Goal: Task Accomplishment & Management: Manage account settings

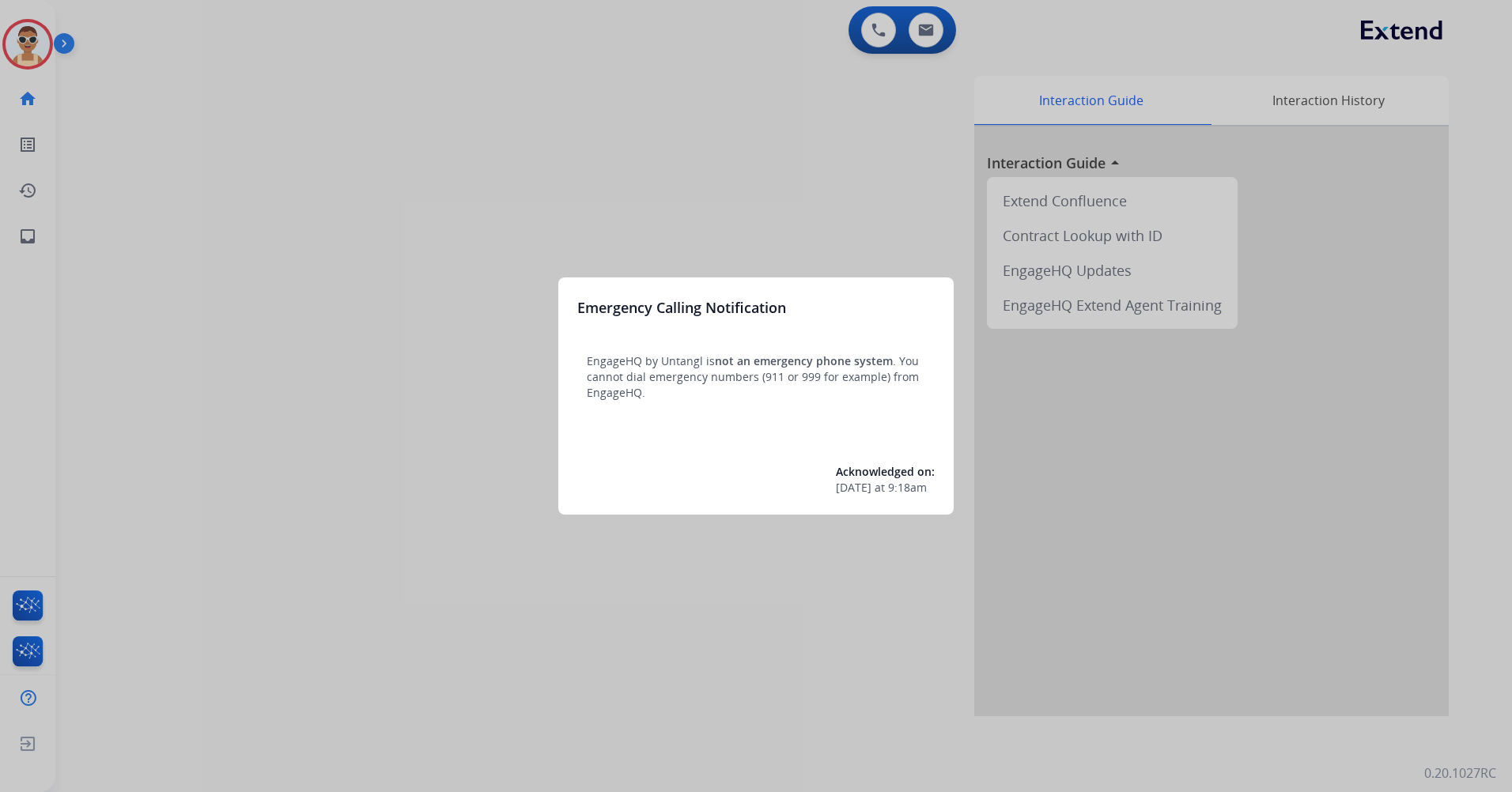
click at [428, 483] on div at bounding box center [756, 396] width 1512 height 792
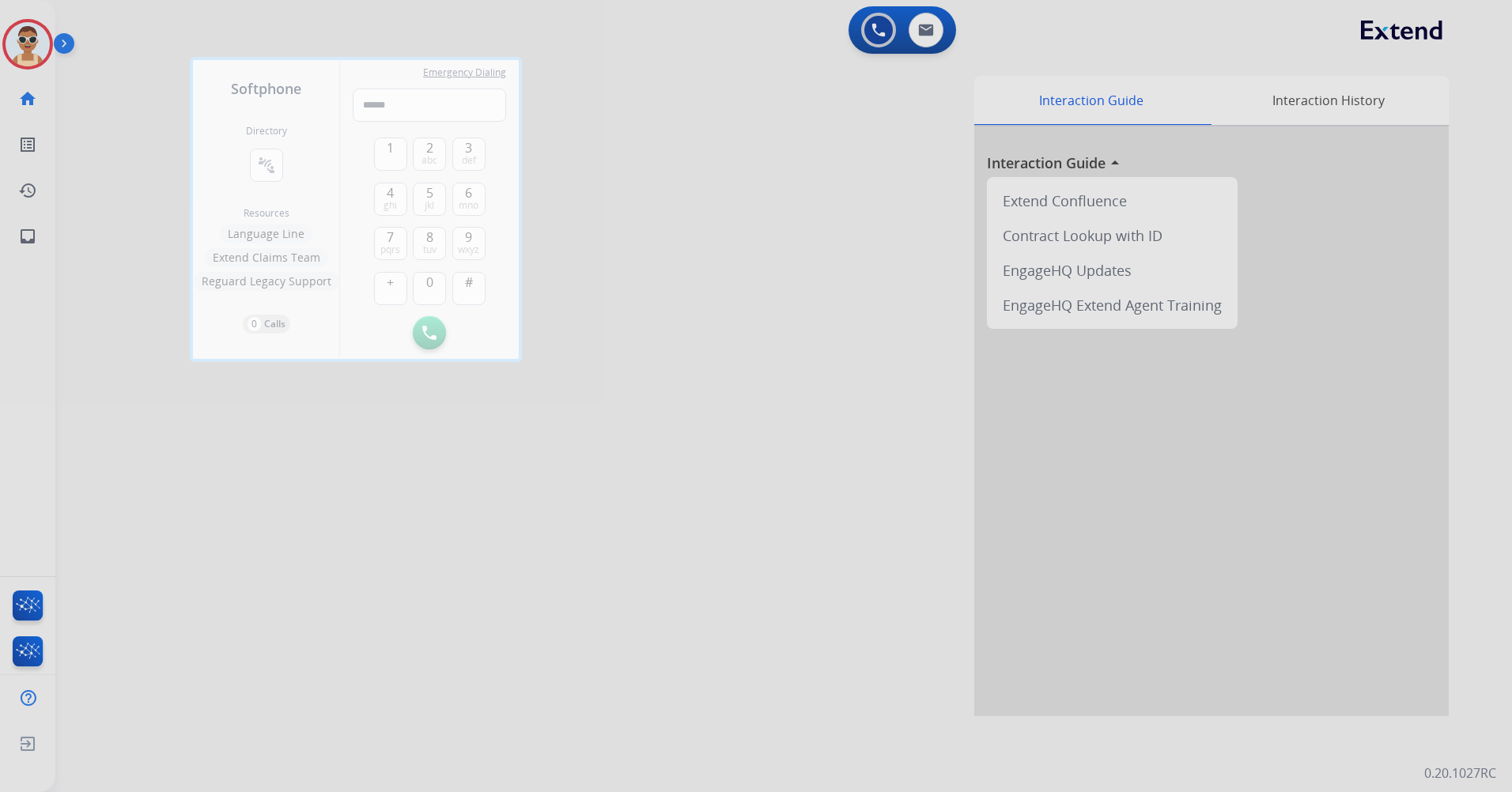
click at [554, 670] on div at bounding box center [756, 396] width 1512 height 792
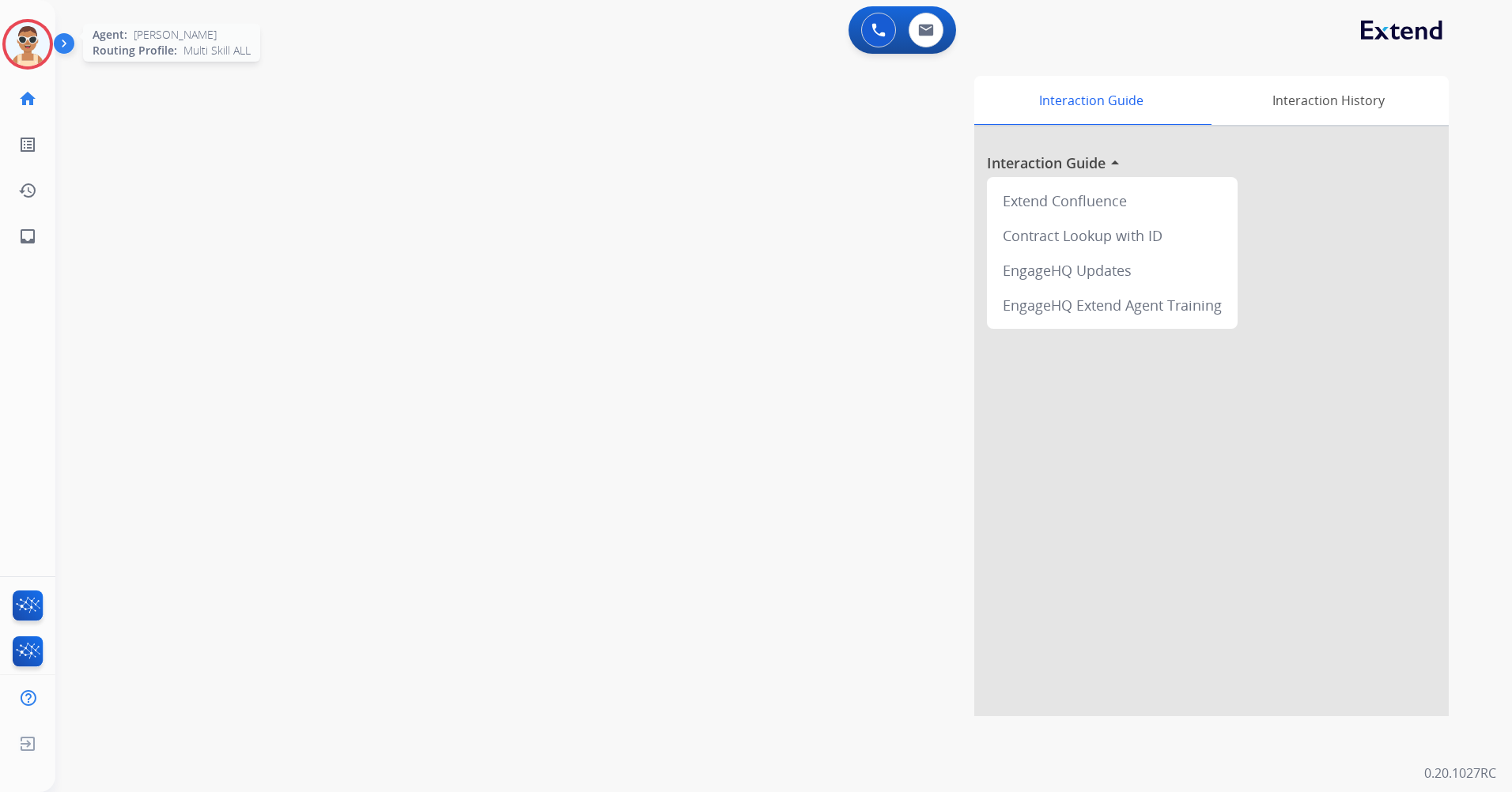
click at [28, 42] on img at bounding box center [27, 44] width 44 height 44
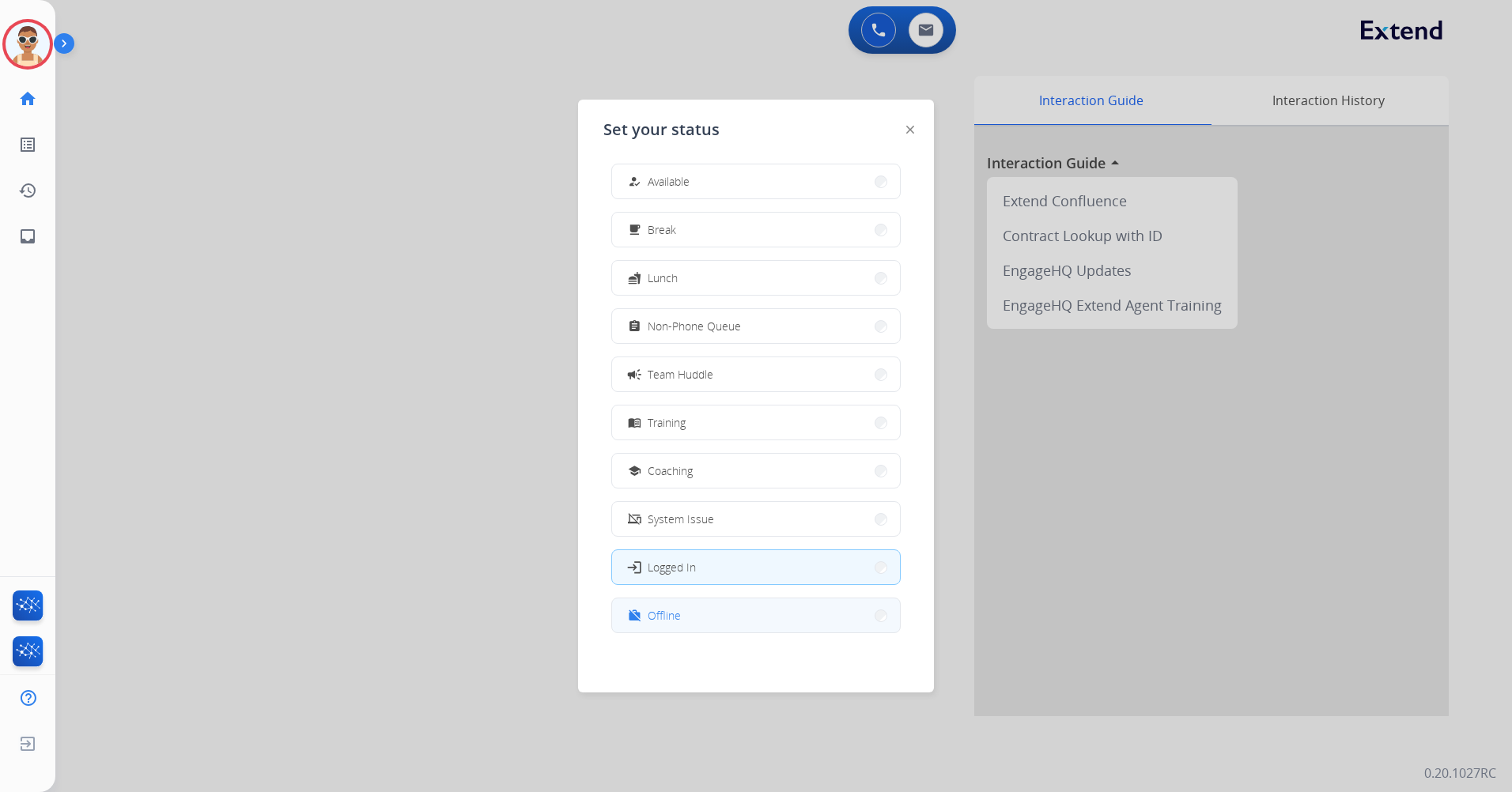
scroll to position [4, 0]
click at [763, 615] on button "work_off Offline" at bounding box center [756, 615] width 288 height 34
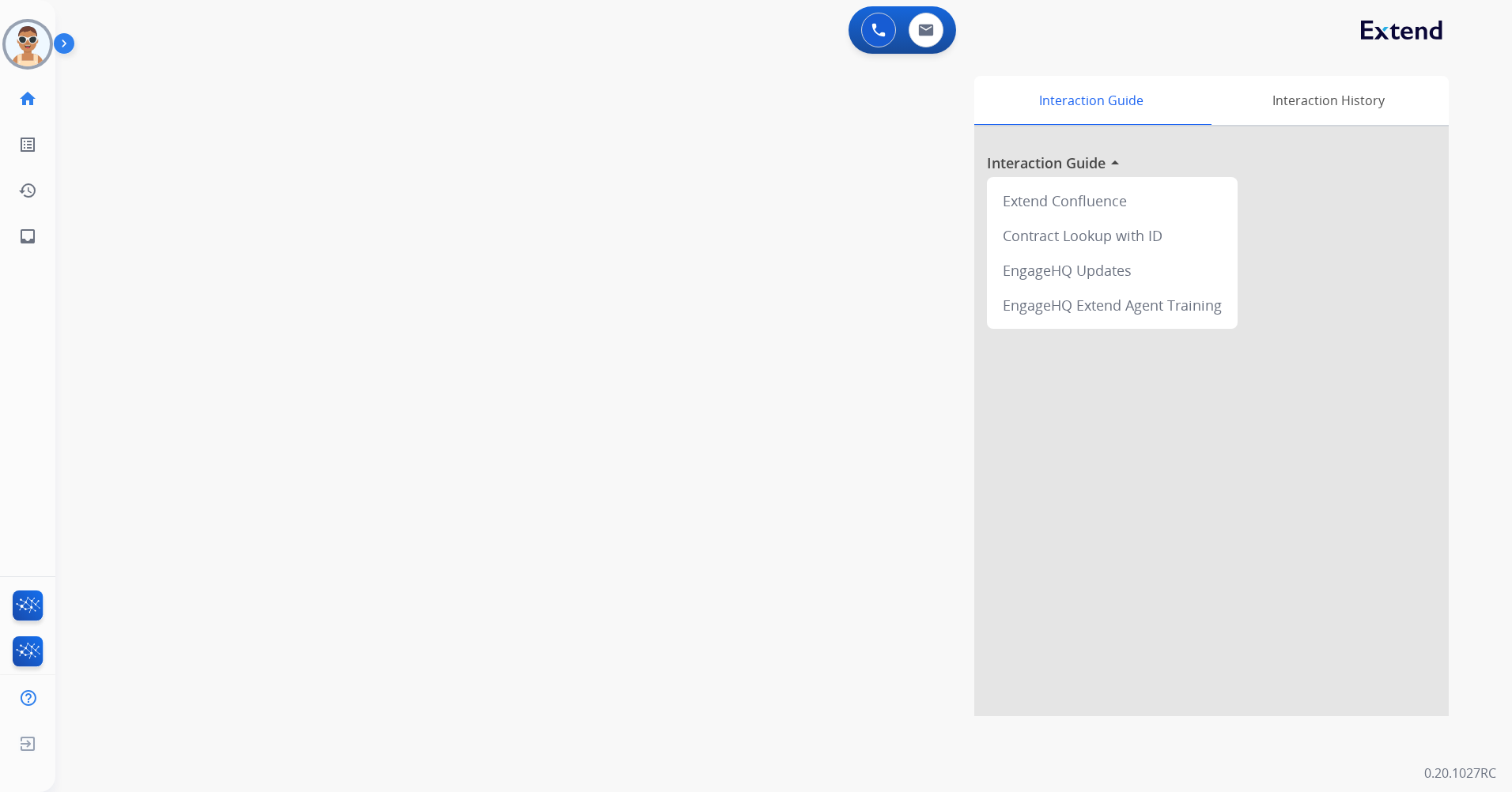
click at [938, 49] on div "0 Voice Interactions 0 Email Interactions" at bounding box center [903, 30] width 108 height 48
click at [931, 40] on button at bounding box center [926, 30] width 35 height 35
select select "**********"
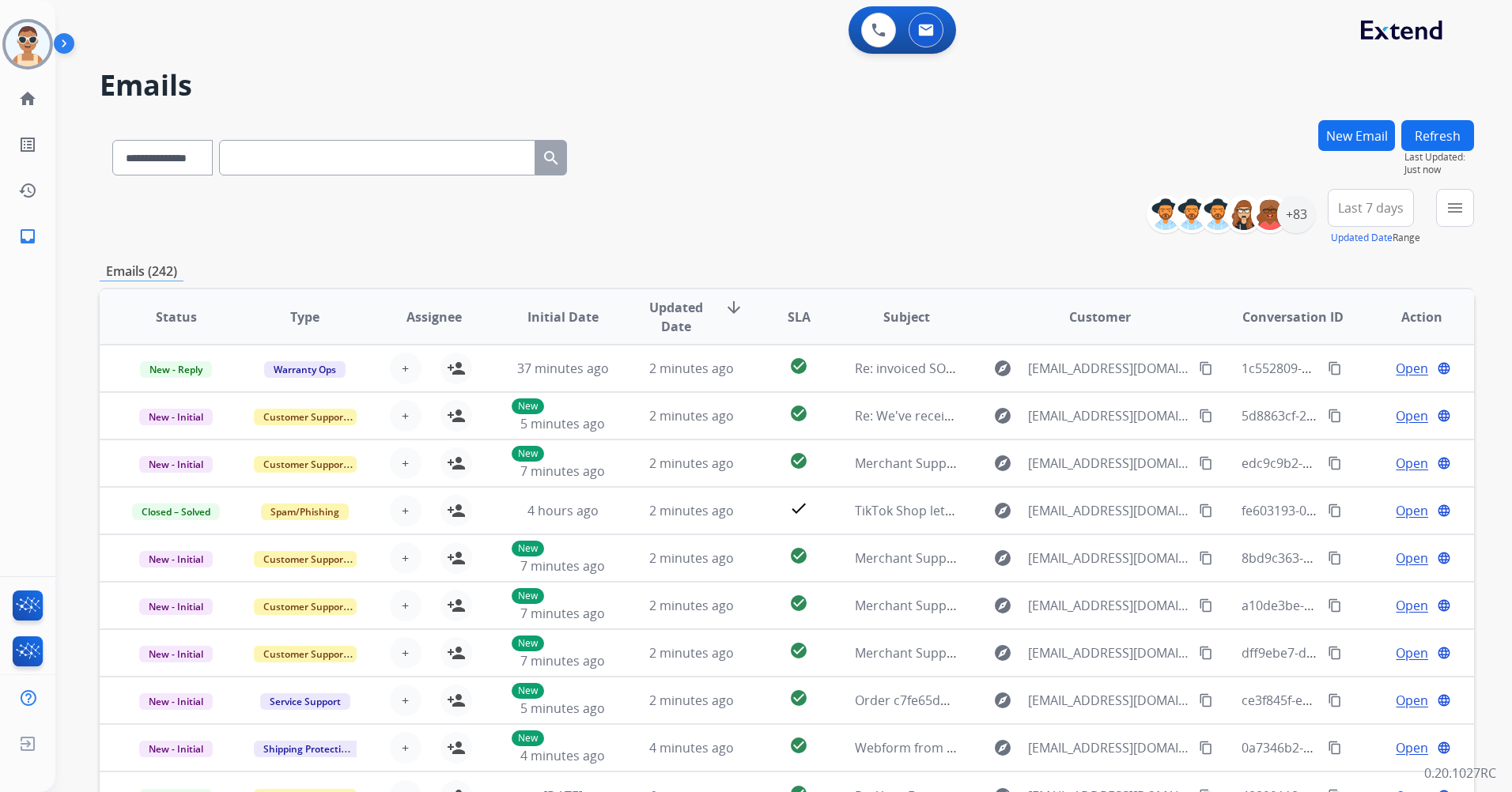
click at [1314, 205] on div "**********" at bounding box center [1316, 217] width 316 height 57
click at [1302, 204] on div "+83" at bounding box center [1296, 214] width 38 height 38
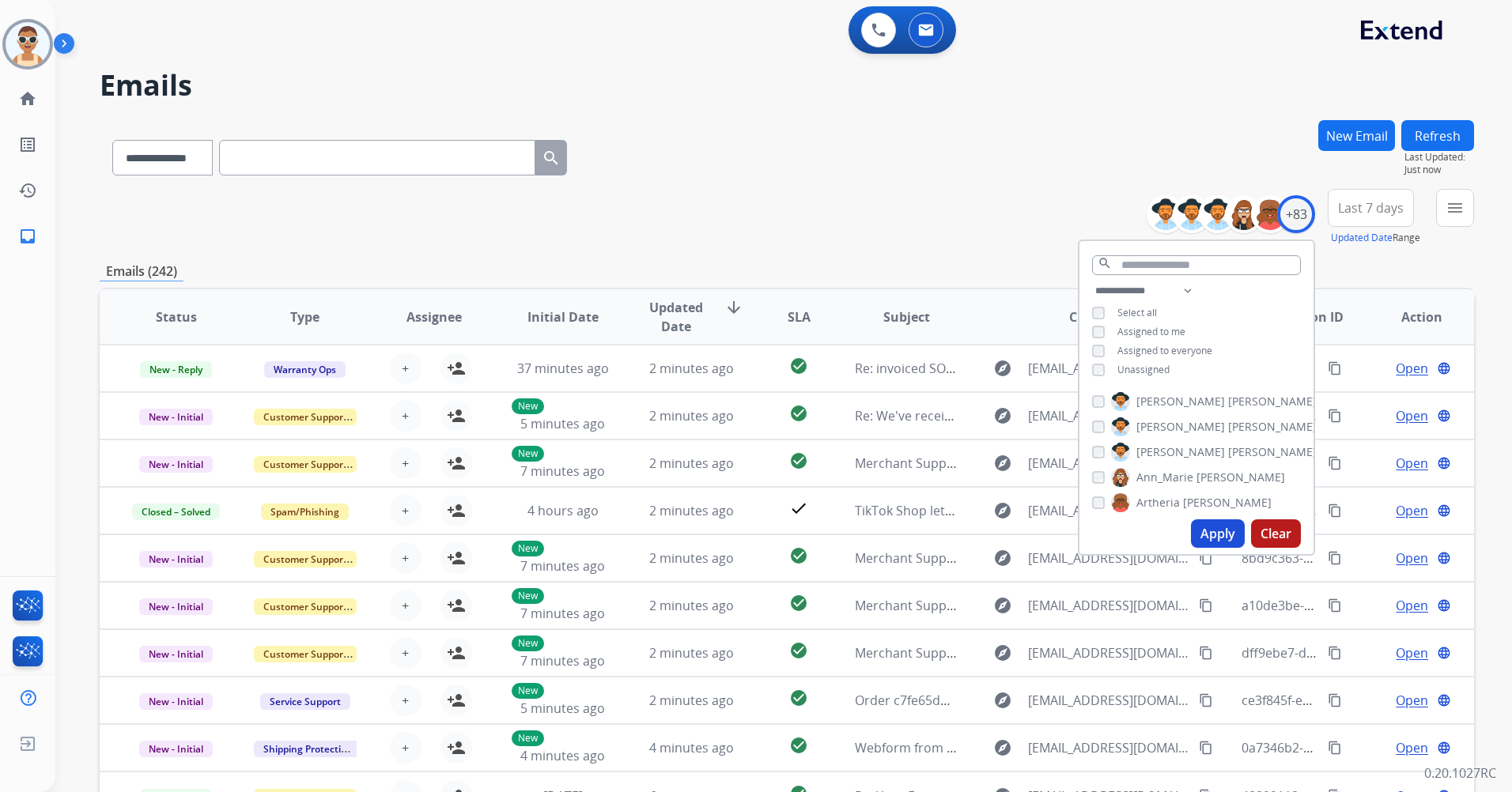
click at [1145, 368] on span "Unassigned" at bounding box center [1144, 369] width 52 height 14
drag, startPoint x: 1145, startPoint y: 368, endPoint x: 1149, endPoint y: 329, distance: 39.2
click at [1149, 329] on span "Assigned to me" at bounding box center [1152, 331] width 68 height 14
click at [1142, 265] on input "text" at bounding box center [1197, 266] width 209 height 20
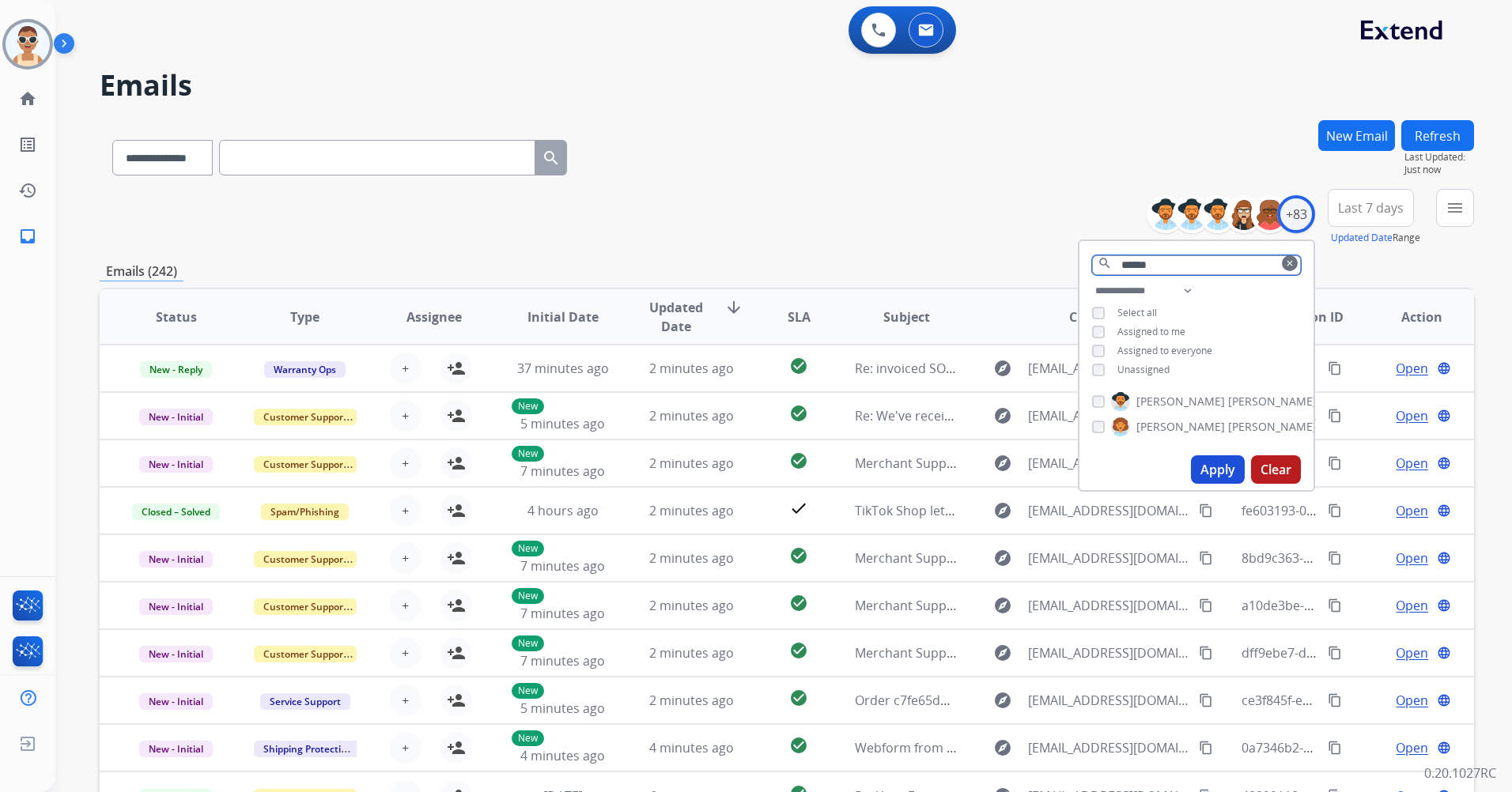
type input "******"
click at [1138, 400] on span "[PERSON_NAME]" at bounding box center [1181, 402] width 88 height 16
click at [1213, 467] on button "Apply" at bounding box center [1218, 470] width 54 height 29
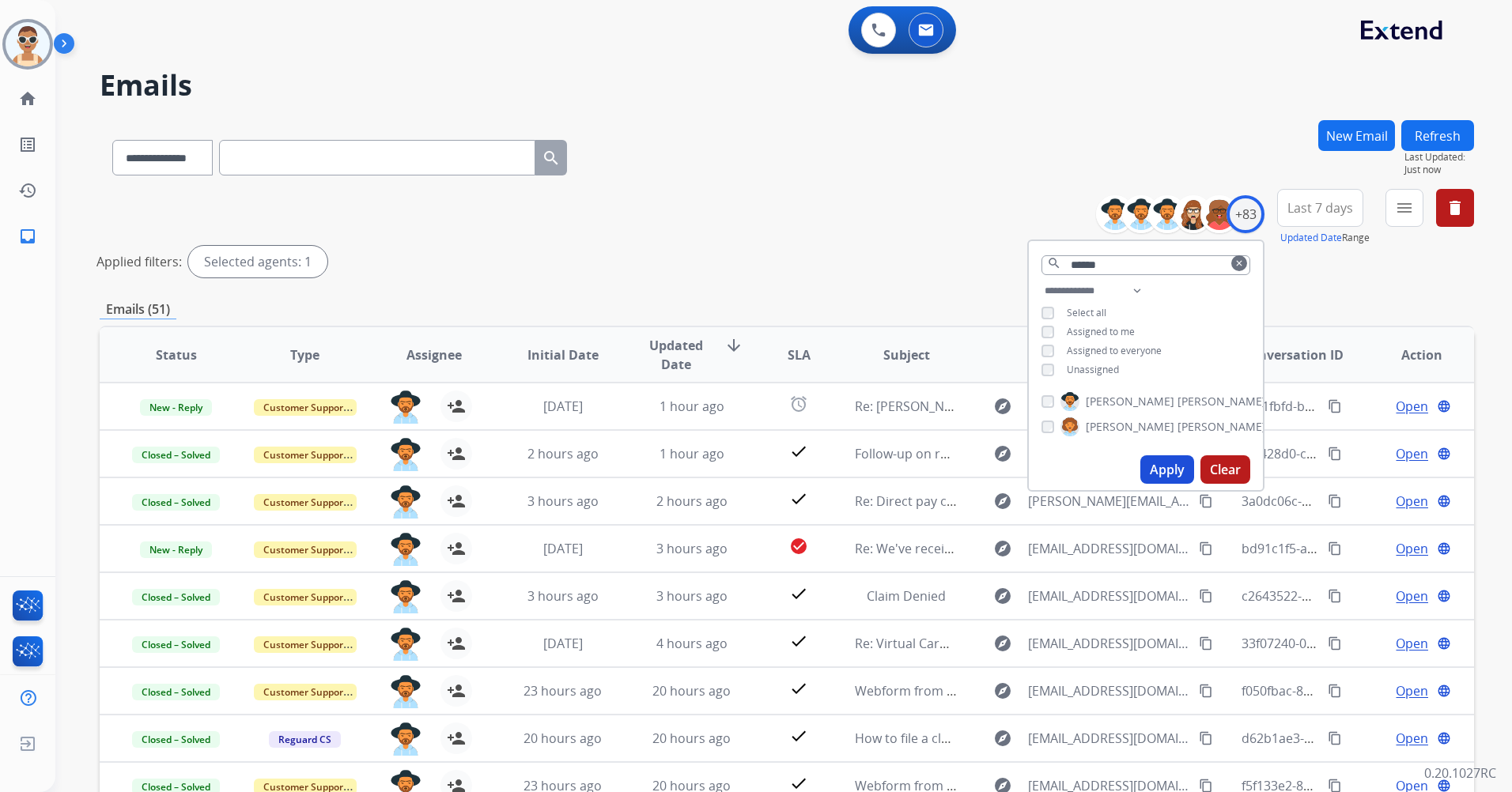
drag, startPoint x: 976, startPoint y: 207, endPoint x: 992, endPoint y: 203, distance: 16.5
click at [980, 207] on div "**********" at bounding box center [787, 236] width 1374 height 94
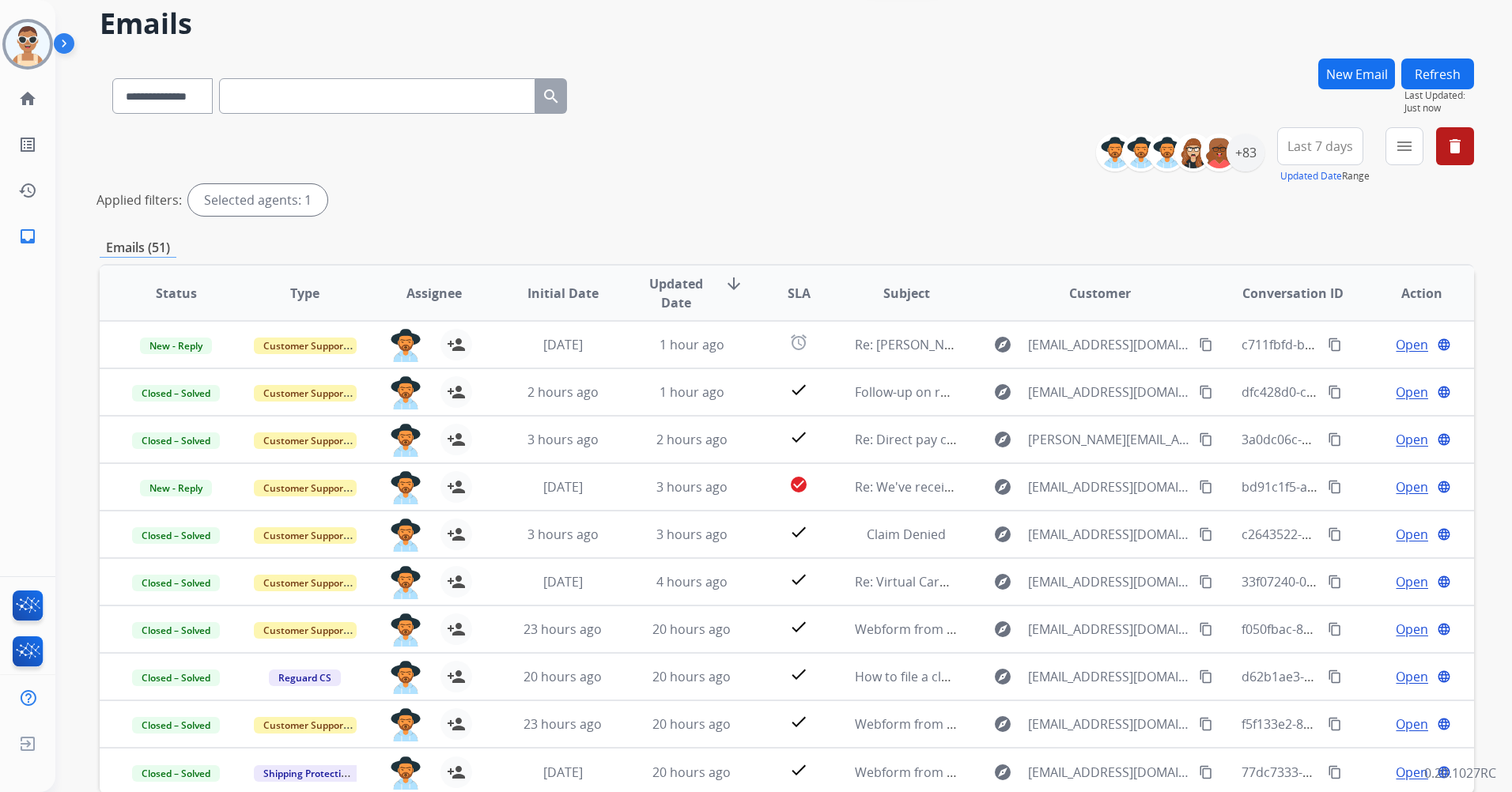
scroll to position [146, 0]
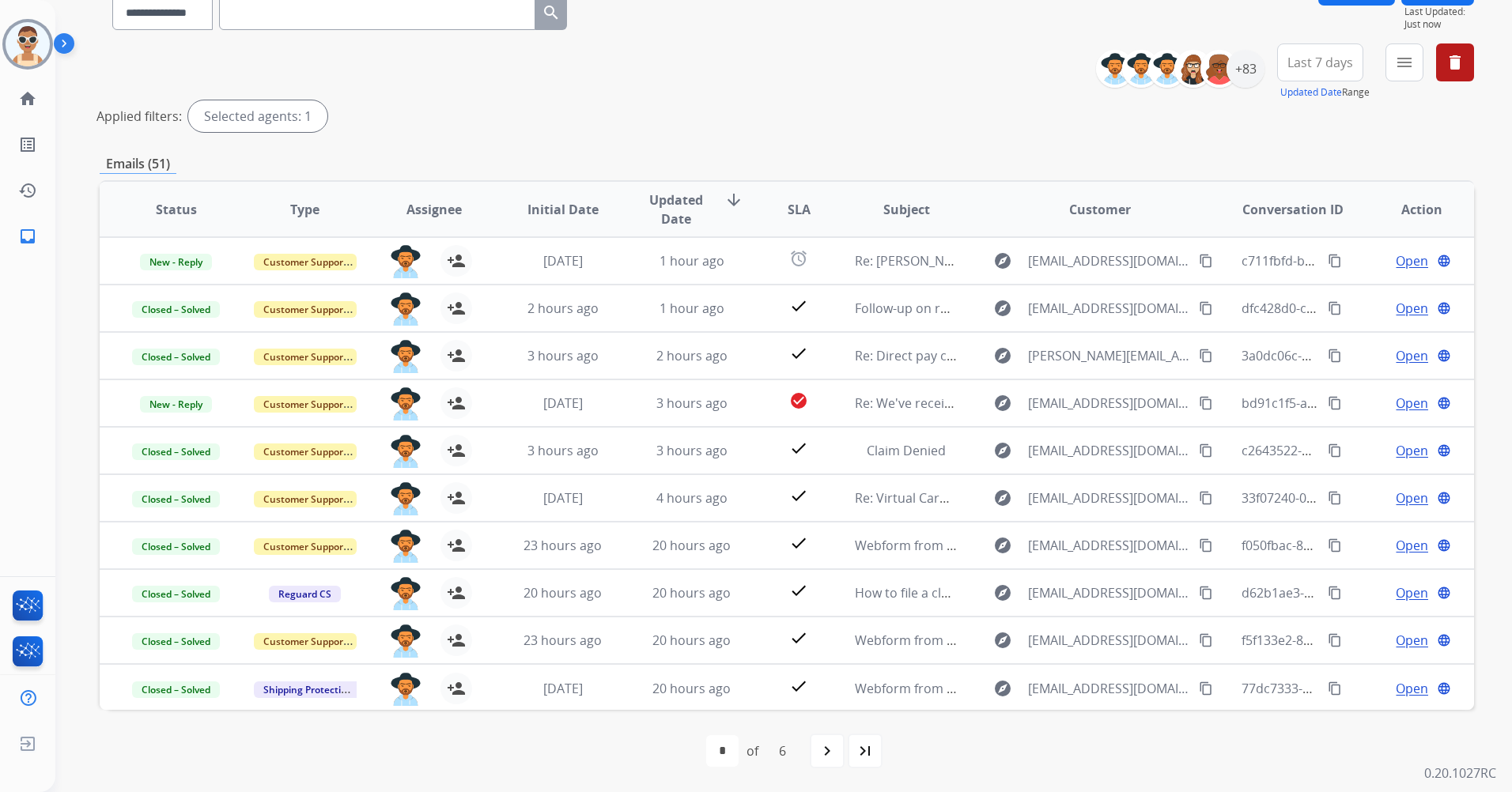
click at [687, 216] on span "Updated Date" at bounding box center [676, 210] width 71 height 38
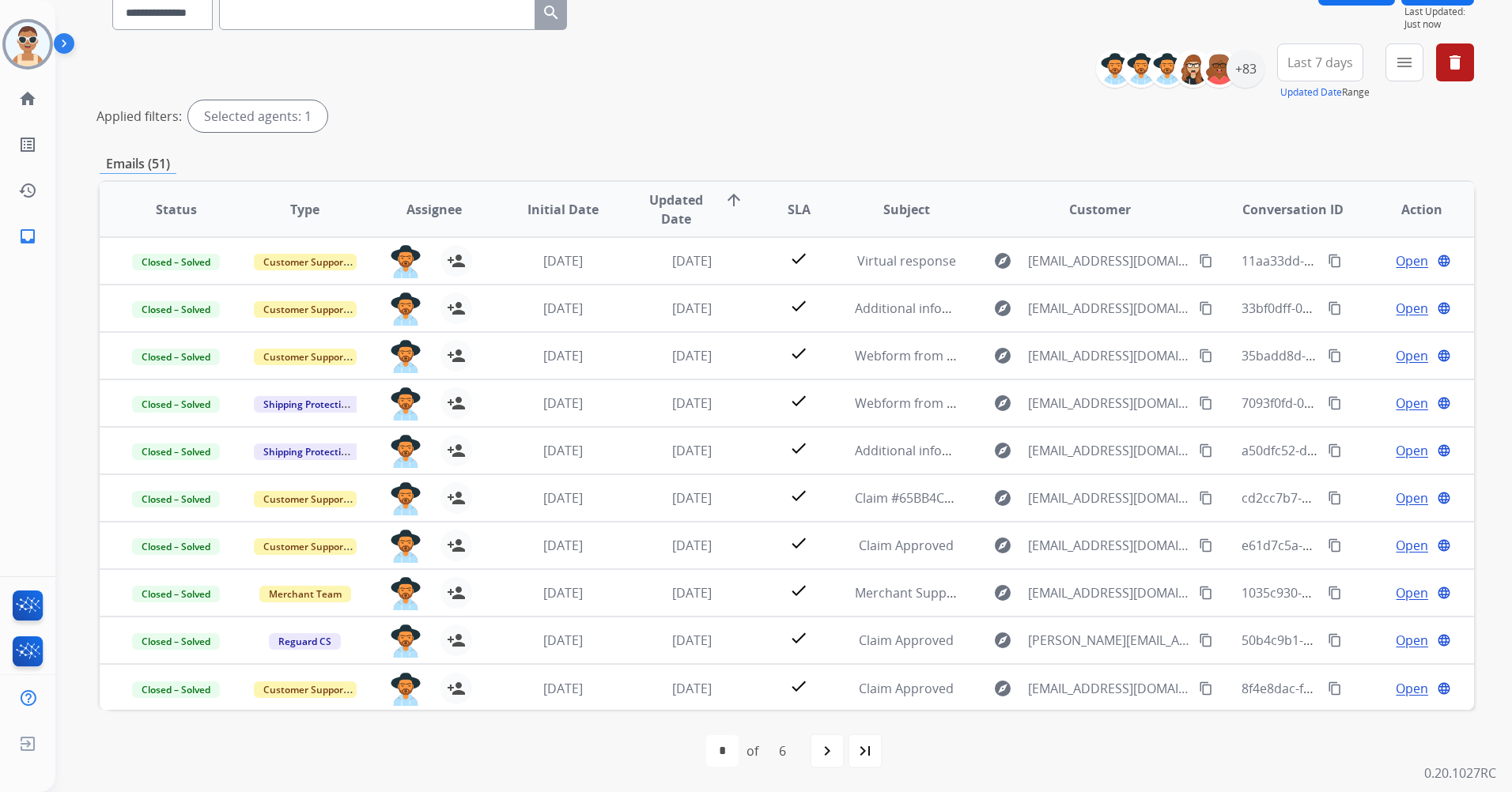
click at [665, 172] on div "Emails (51)" at bounding box center [787, 164] width 1374 height 20
click at [670, 196] on span "Updated Date" at bounding box center [676, 210] width 71 height 38
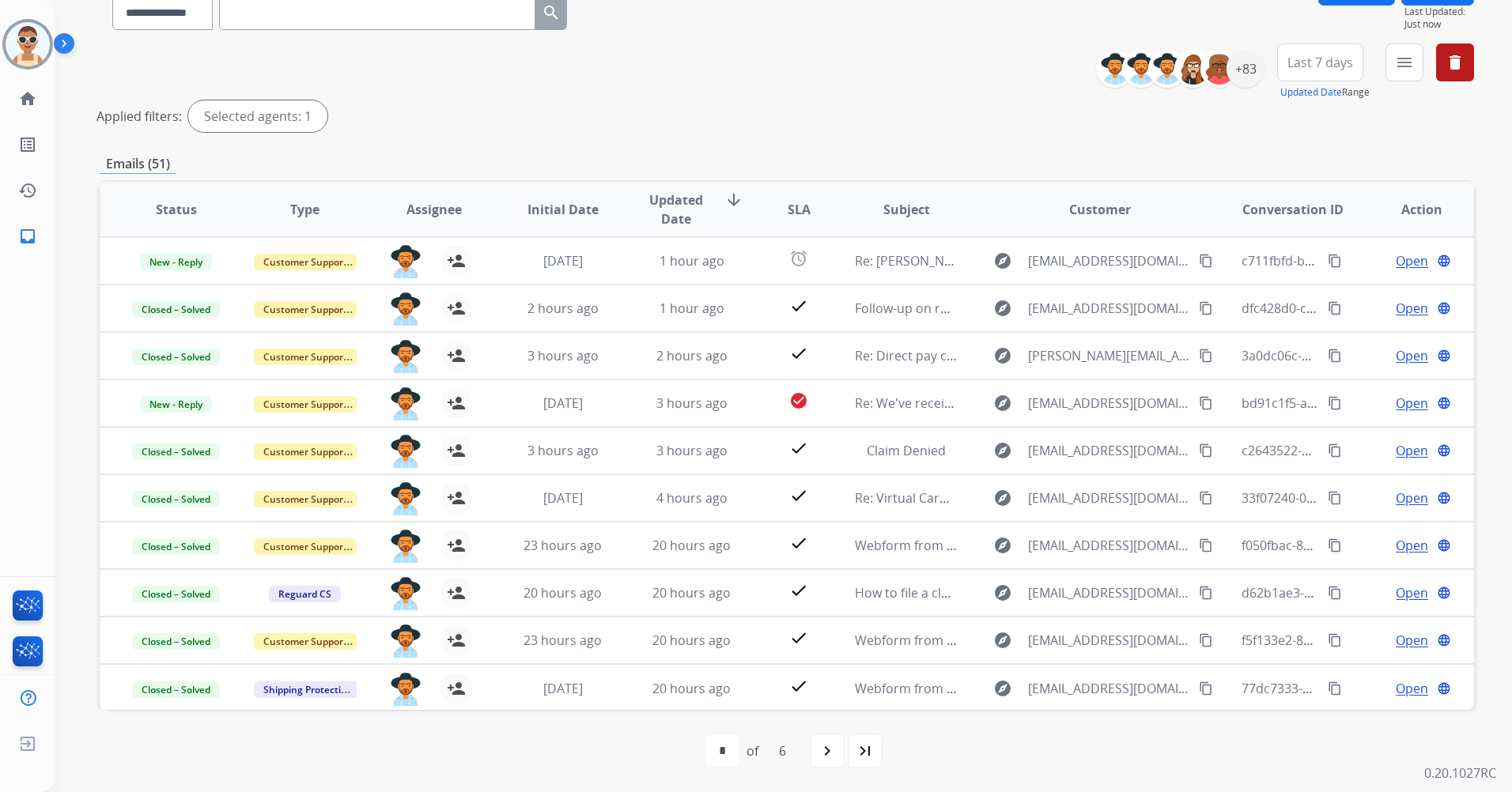
drag, startPoint x: 836, startPoint y: 746, endPoint x: 833, endPoint y: 734, distance: 12.4
click at [835, 746] on mat-icon "navigate_next" at bounding box center [827, 751] width 19 height 19
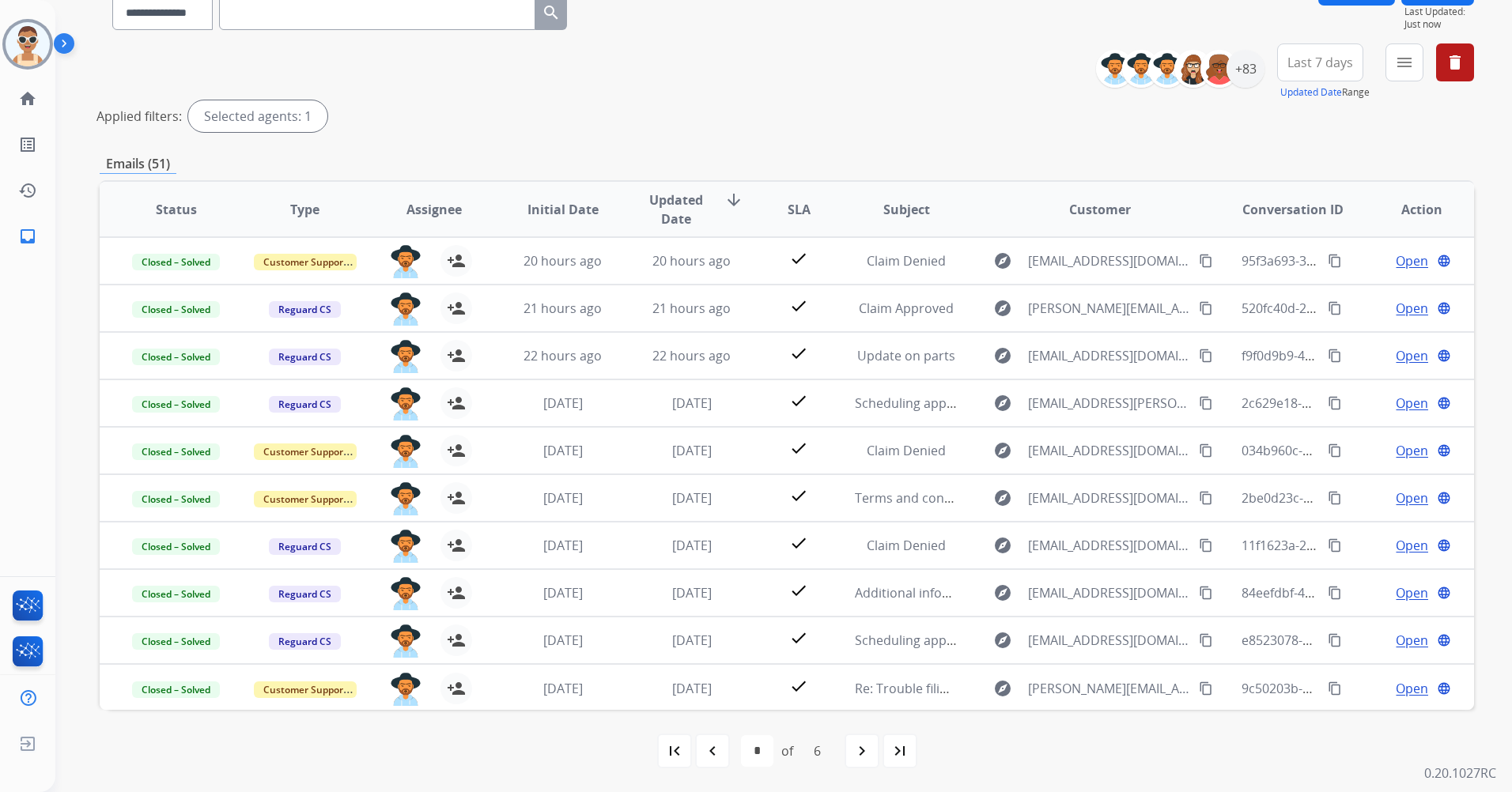
drag, startPoint x: 718, startPoint y: 749, endPoint x: 747, endPoint y: 659, distance: 94.6
click at [717, 749] on mat-icon "navigate_before" at bounding box center [712, 751] width 19 height 19
select select "*"
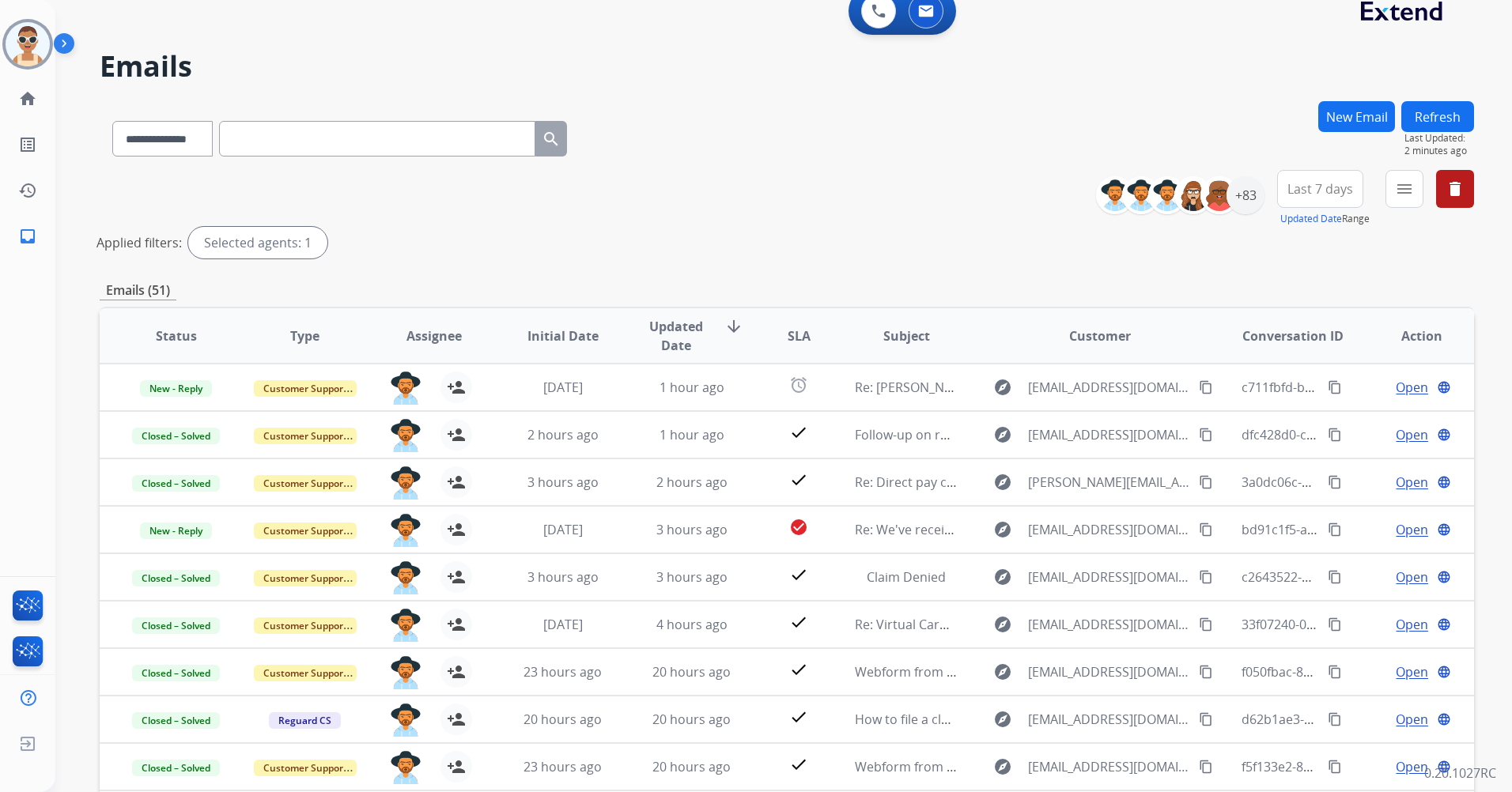
scroll to position [0, 0]
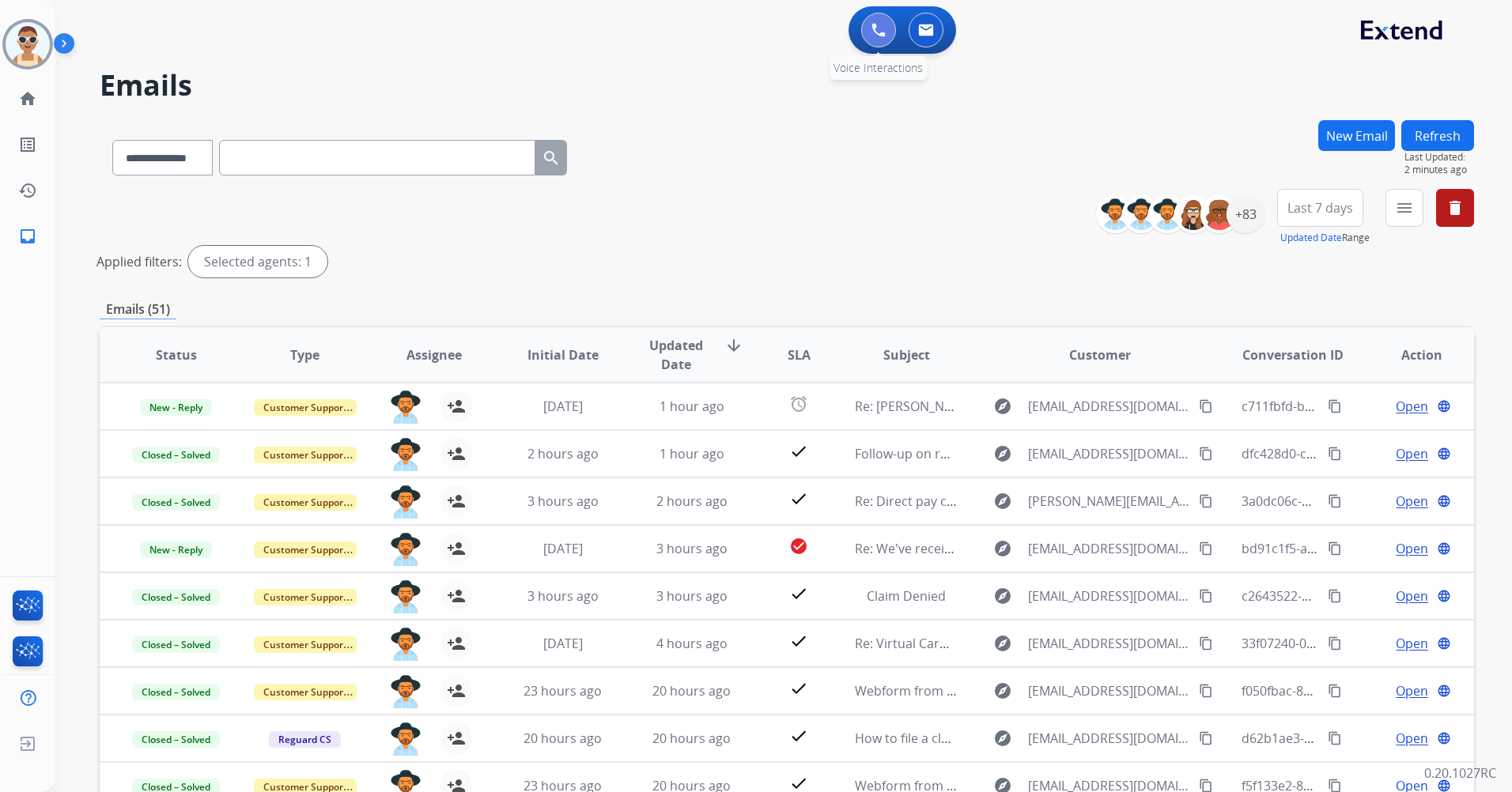
click at [884, 38] on button at bounding box center [878, 30] width 35 height 35
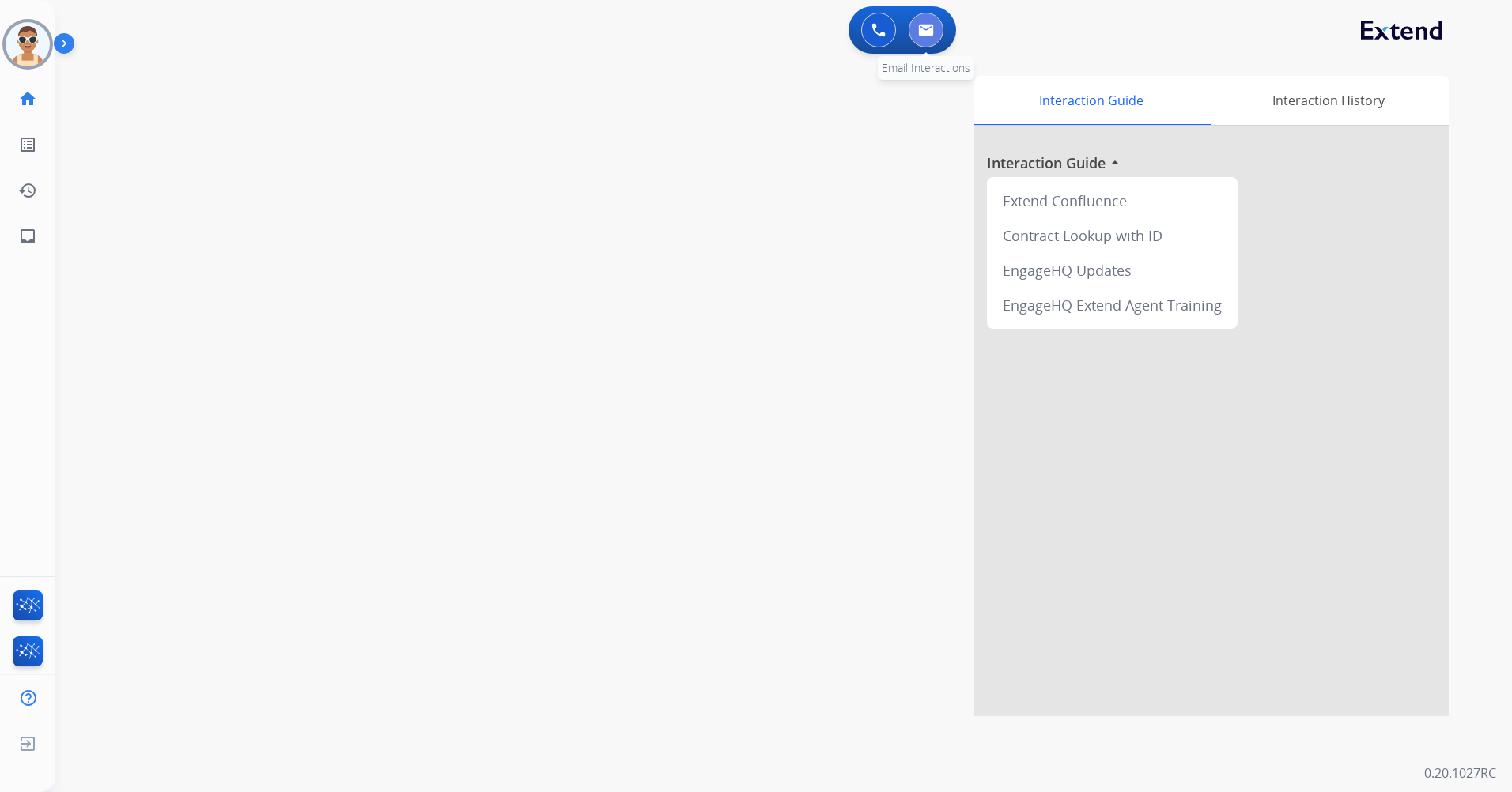
click at [918, 37] on button at bounding box center [926, 30] width 35 height 35
select select "**********"
